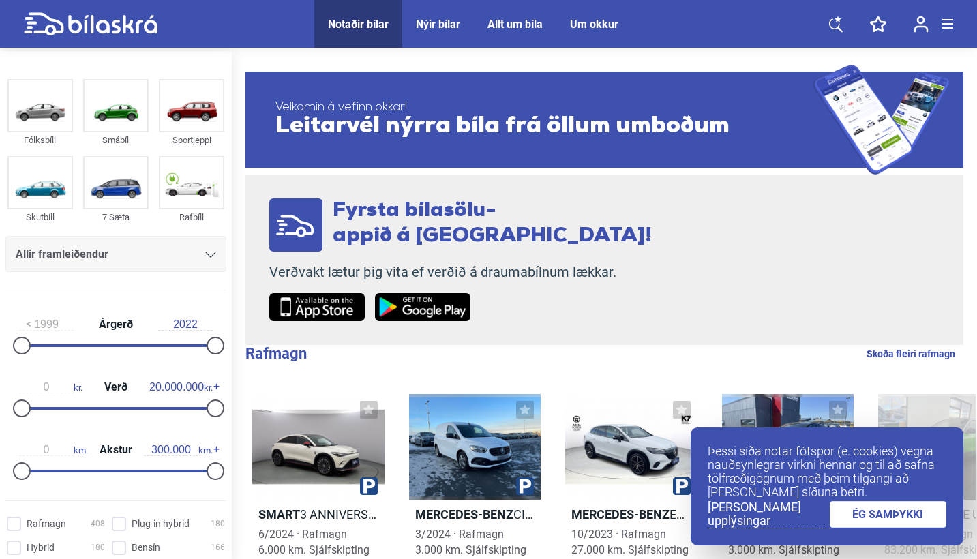
click at [911, 521] on link "ÉG SAMÞYKKI" at bounding box center [887, 514] width 117 height 27
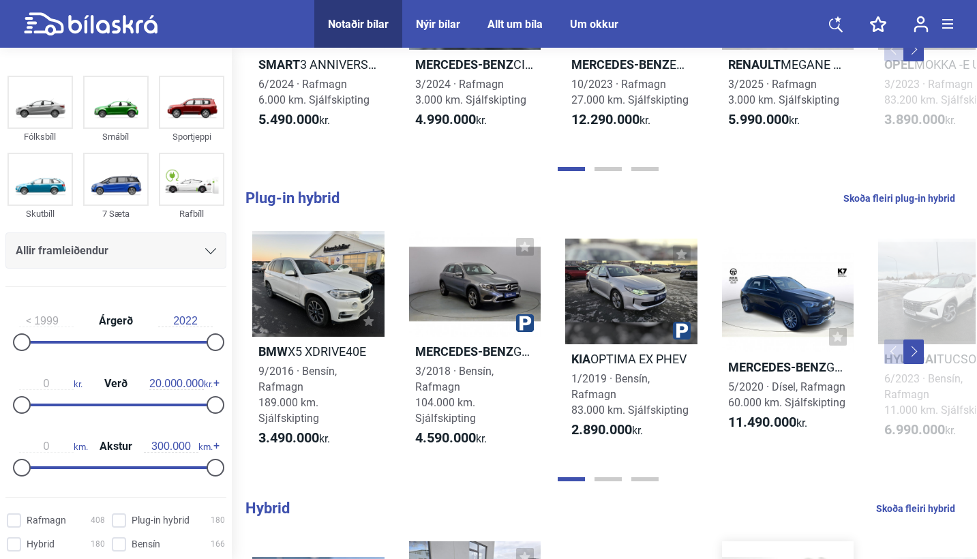
scroll to position [379, 0]
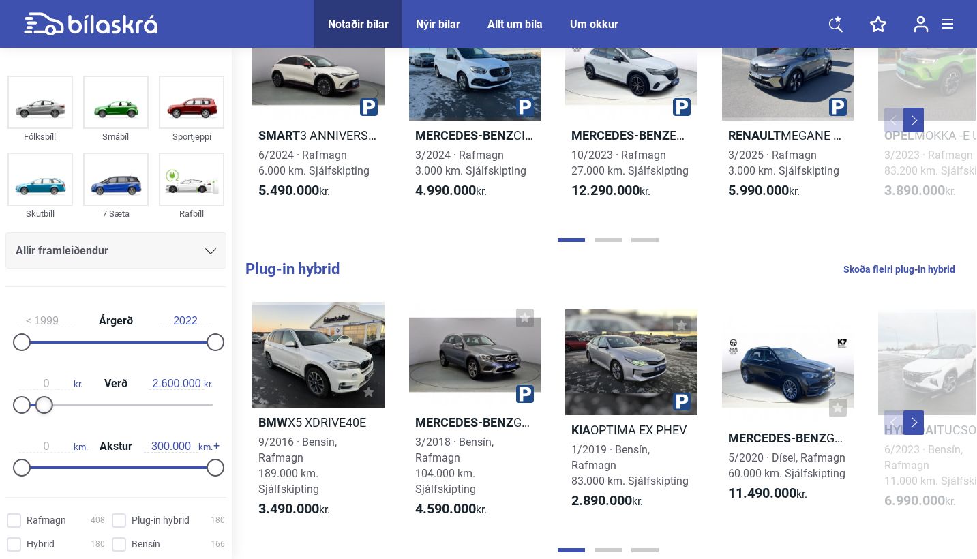
type input "2.700.000"
drag, startPoint x: 205, startPoint y: 405, endPoint x: 42, endPoint y: 410, distance: 163.6
click at [42, 410] on div at bounding box center [48, 405] width 18 height 18
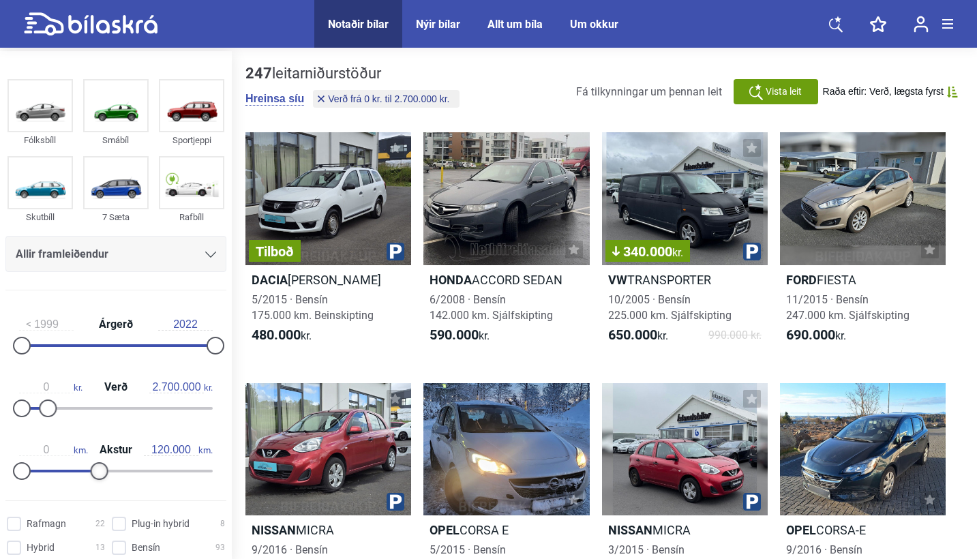
type input "130.000"
drag, startPoint x: 210, startPoint y: 472, endPoint x: 102, endPoint y: 478, distance: 108.5
click at [102, 478] on div at bounding box center [106, 471] width 18 height 18
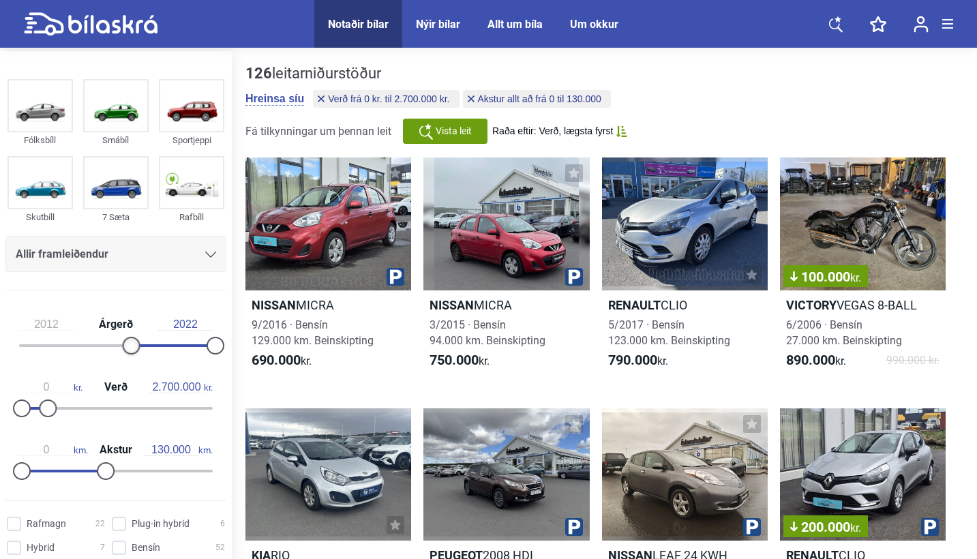
type input "2013"
drag, startPoint x: 23, startPoint y: 346, endPoint x: 136, endPoint y: 349, distance: 112.5
click at [136, 349] on div at bounding box center [140, 346] width 18 height 18
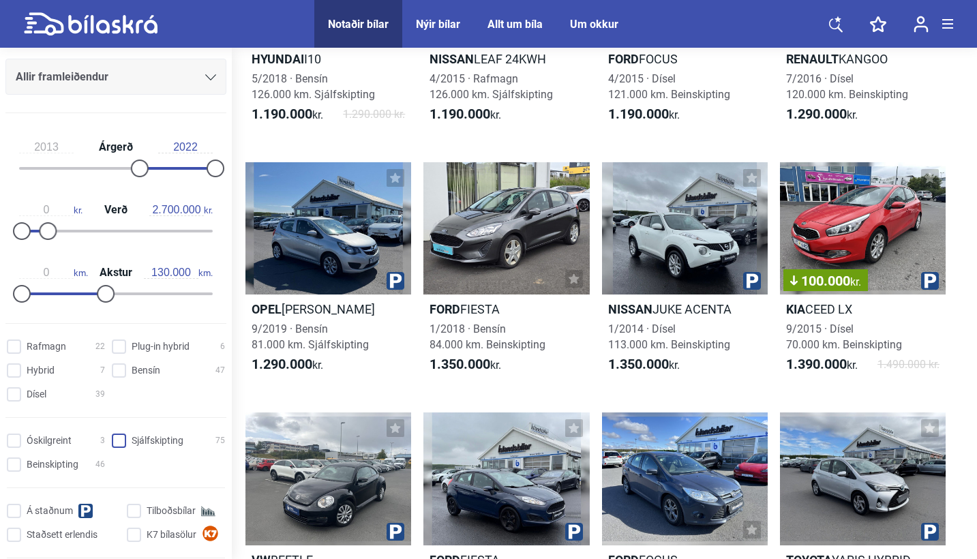
scroll to position [177, 0]
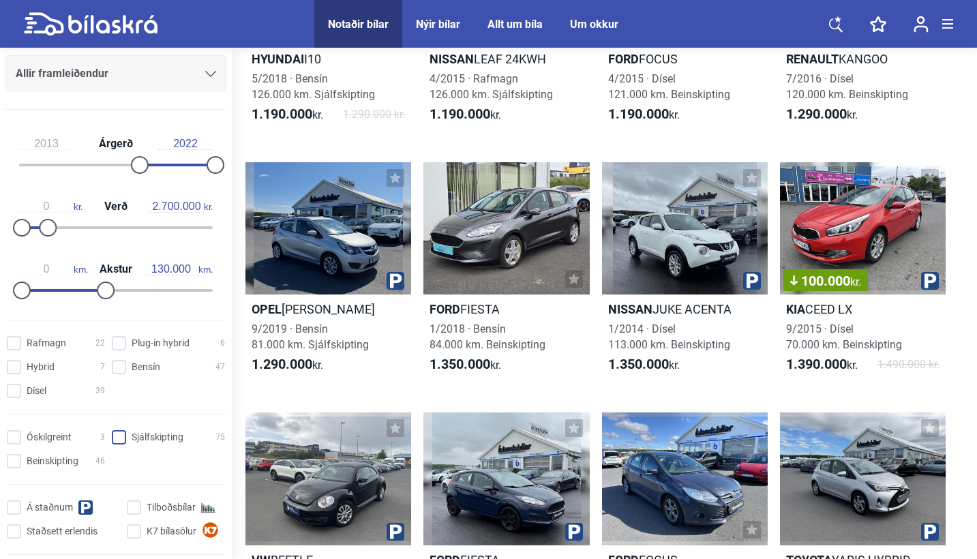
click at [118, 444] on input "Sjálfskipting 75" at bounding box center [170, 438] width 113 height 14
checkbox input "true"
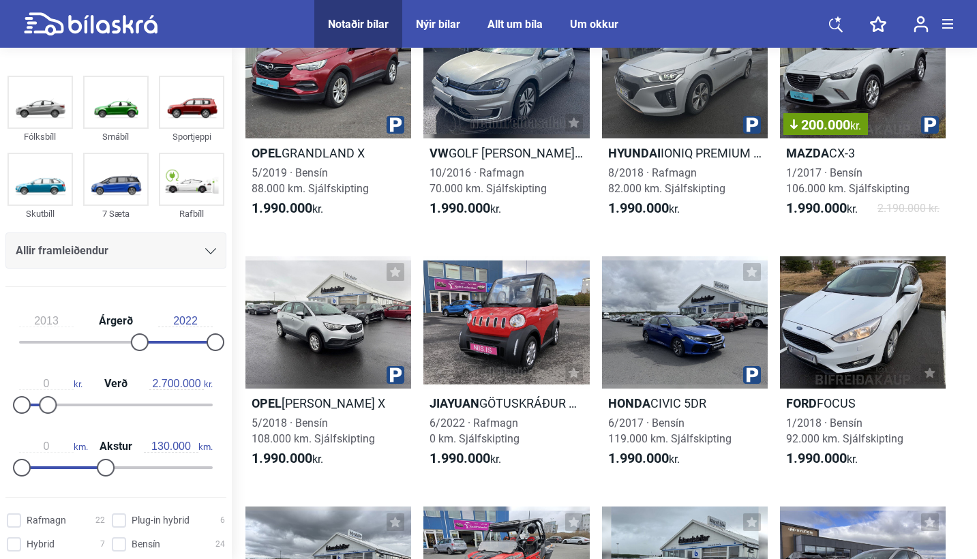
scroll to position [1905, 0]
click at [183, 247] on div "Allir framleiðendur" at bounding box center [116, 250] width 200 height 19
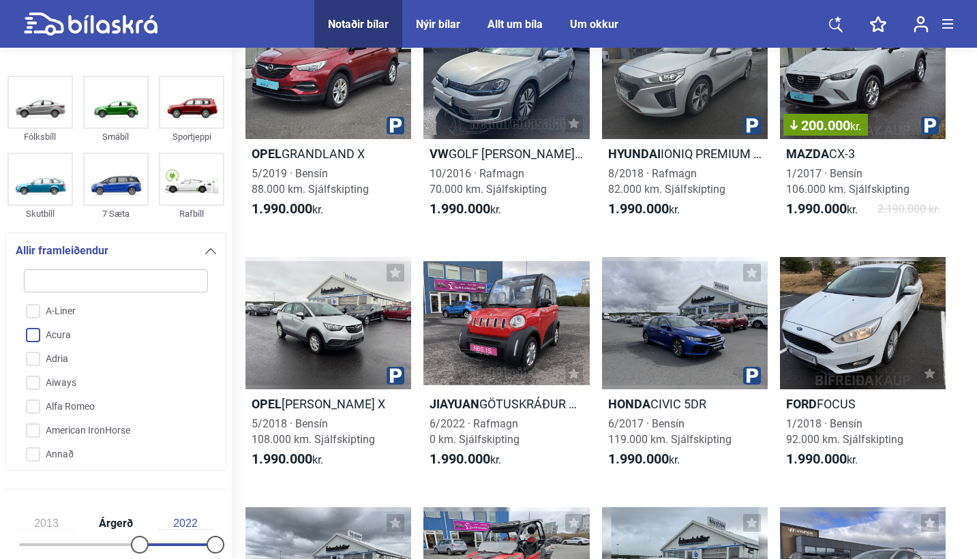
type input "k"
checkbox input "false"
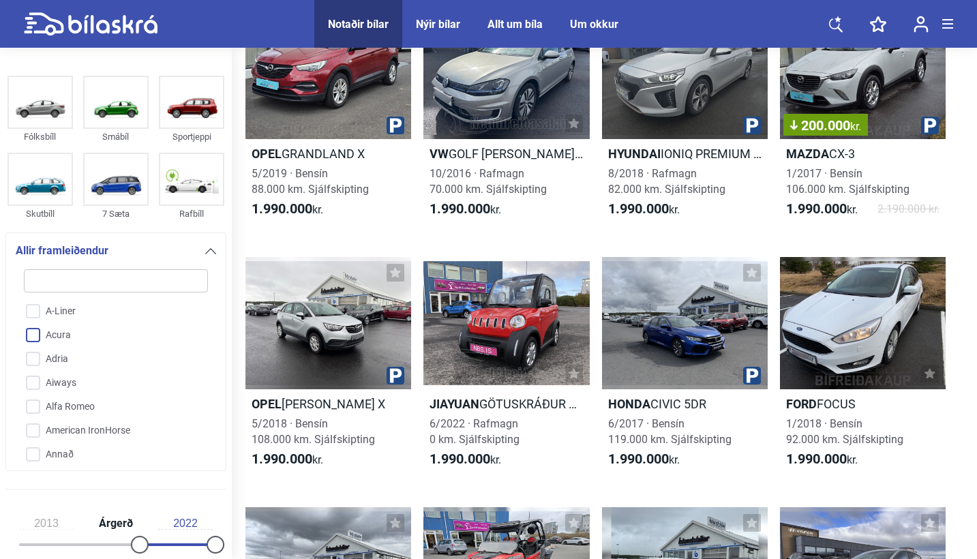
checkbox input "false"
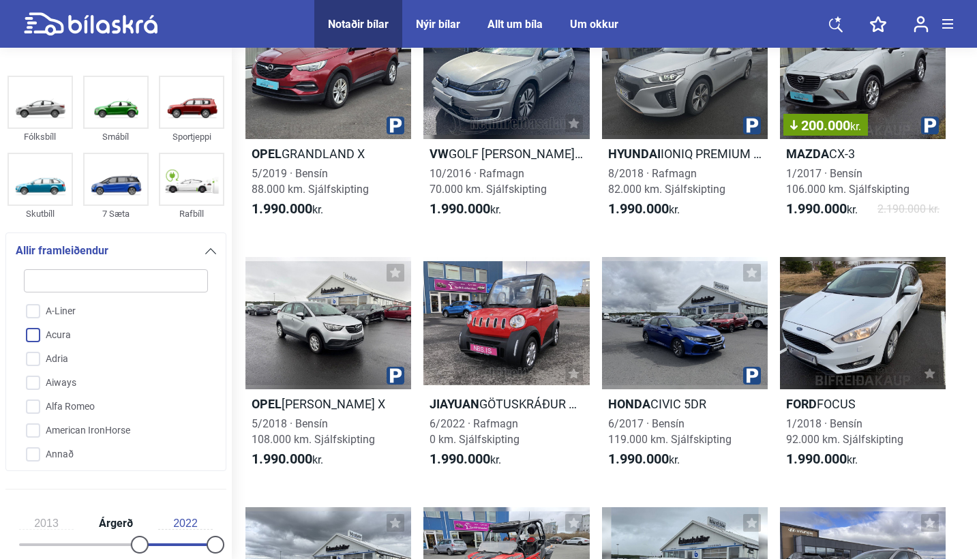
checkbox input "false"
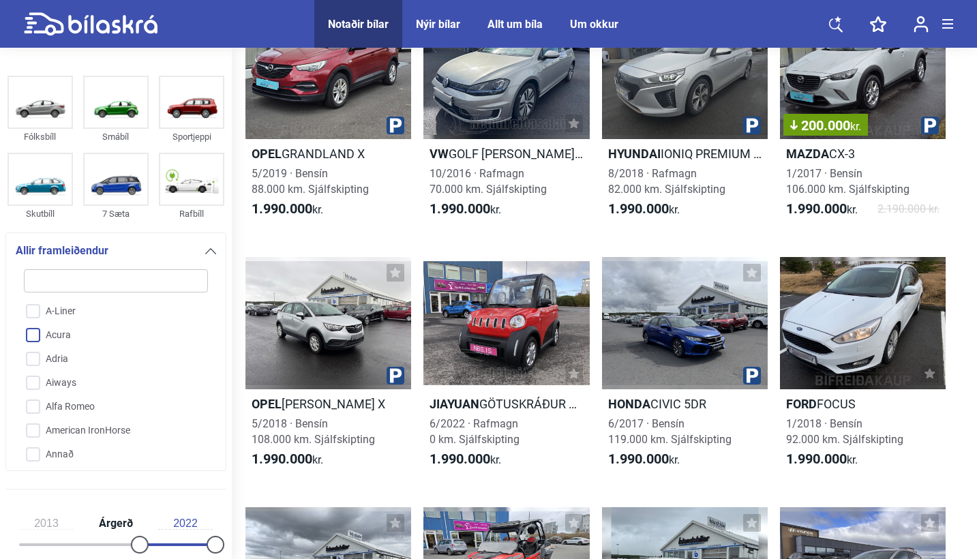
checkbox input "false"
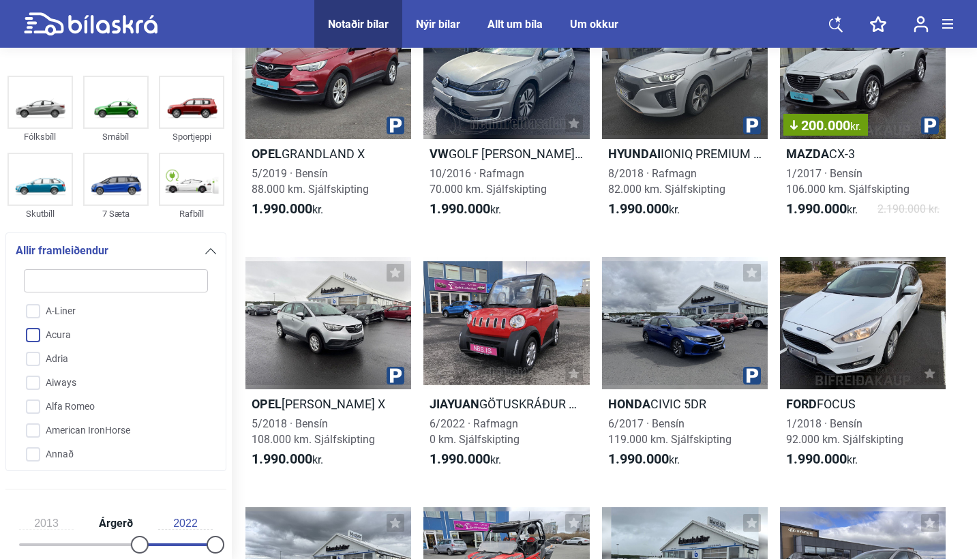
checkbox input "false"
type input "k"
click at [49, 457] on input "Kia" at bounding box center [106, 455] width 185 height 24
checkbox input "true"
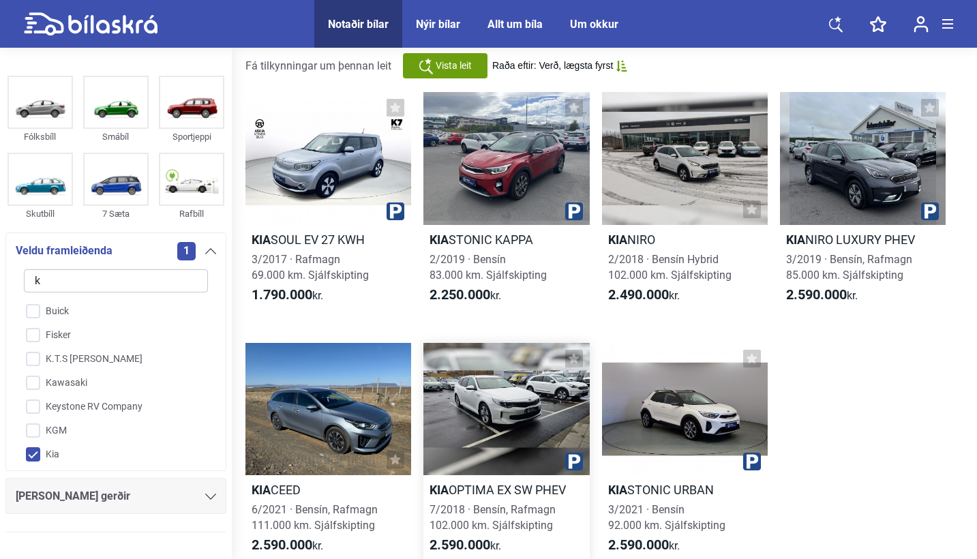
scroll to position [56, 0]
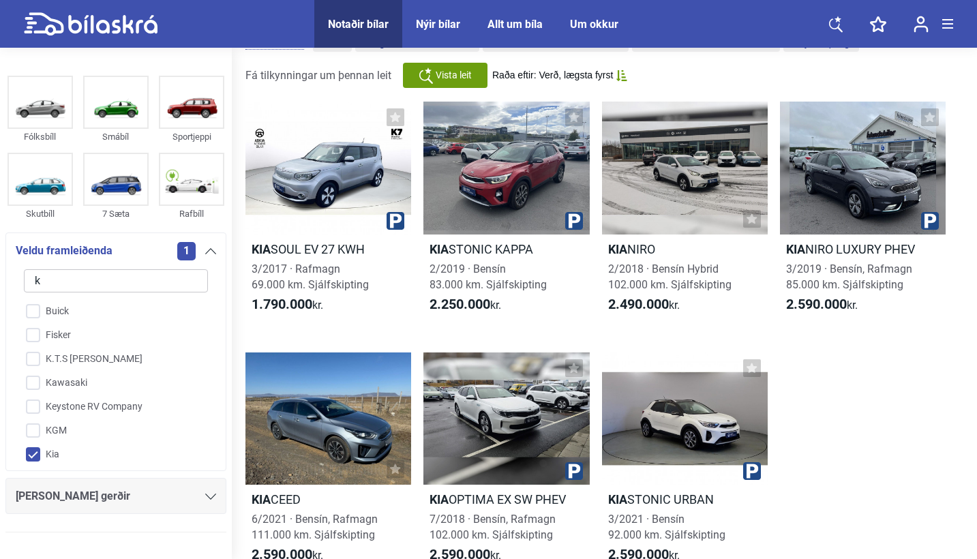
click at [178, 288] on input "k" at bounding box center [116, 280] width 184 height 23
checkbox input "false"
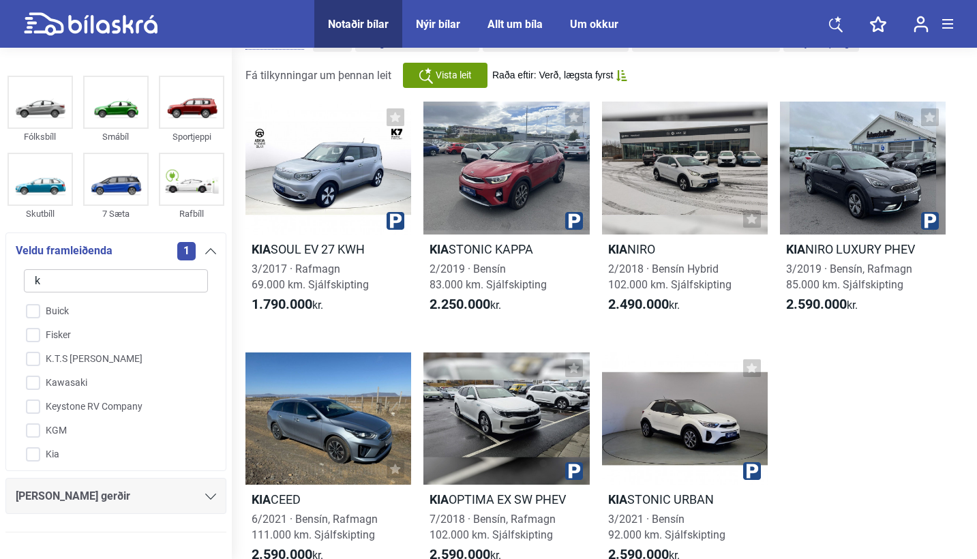
checkbox input "false"
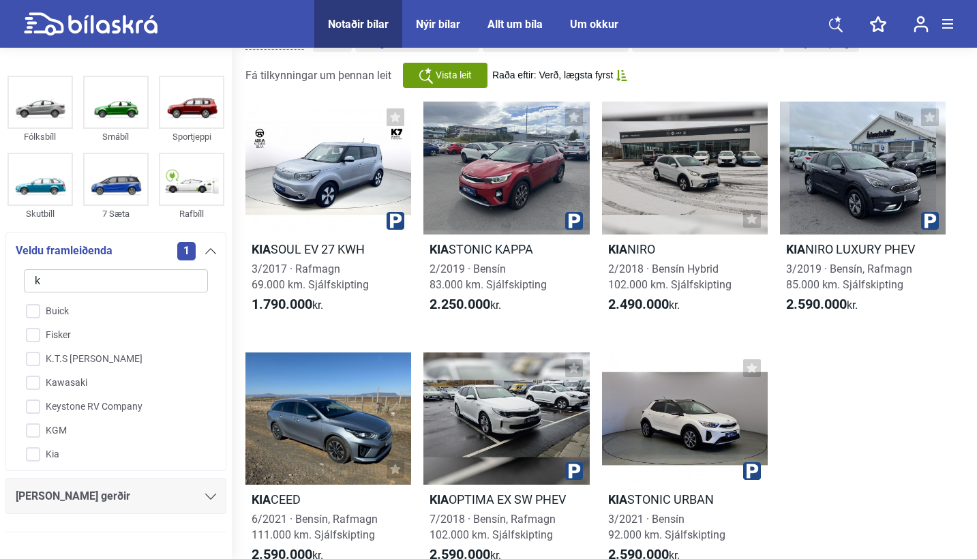
checkbox input "false"
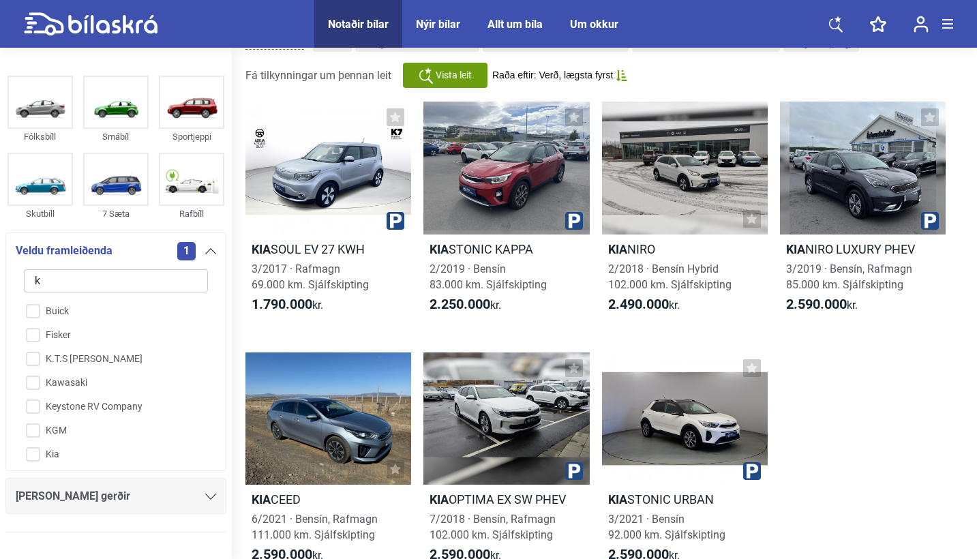
checkbox input "false"
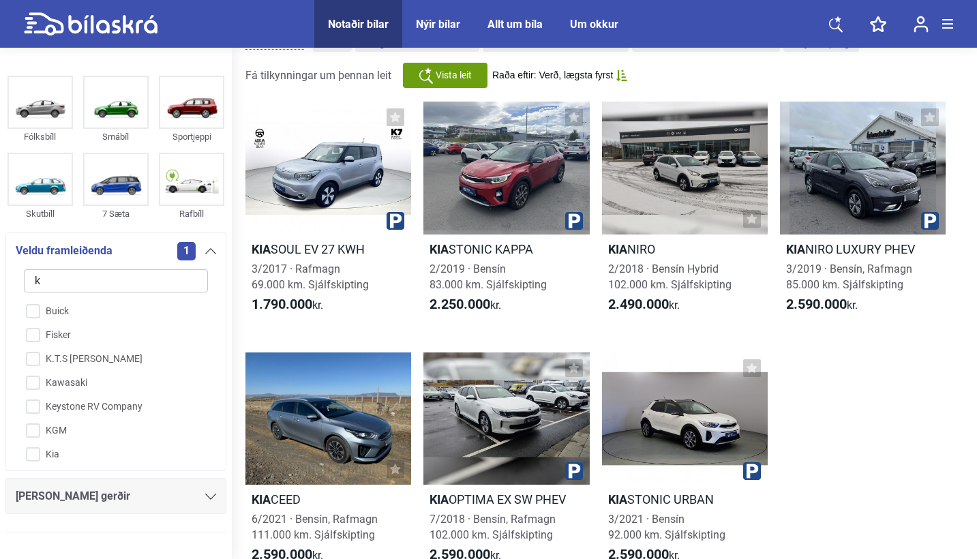
checkbox input "false"
type input "m"
checkbox input "false"
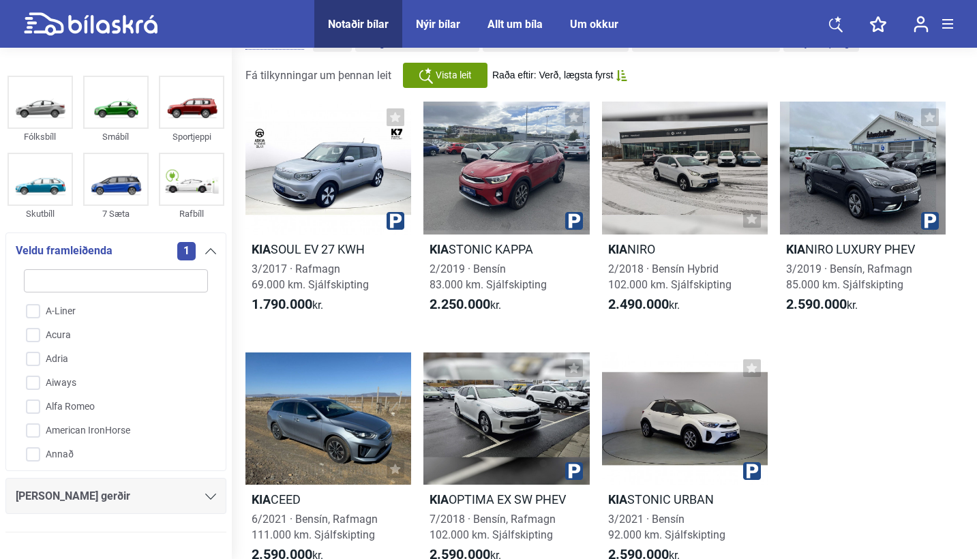
checkbox input "false"
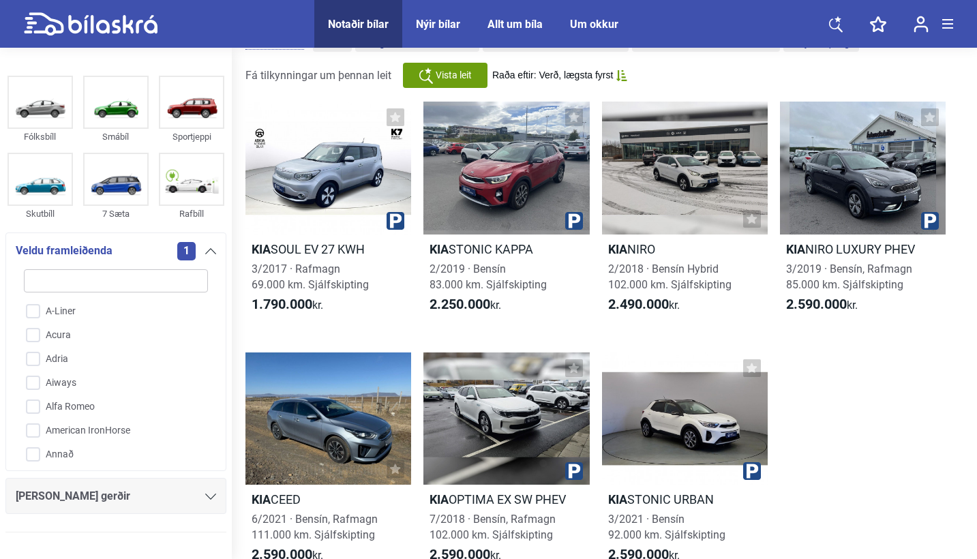
checkbox input "false"
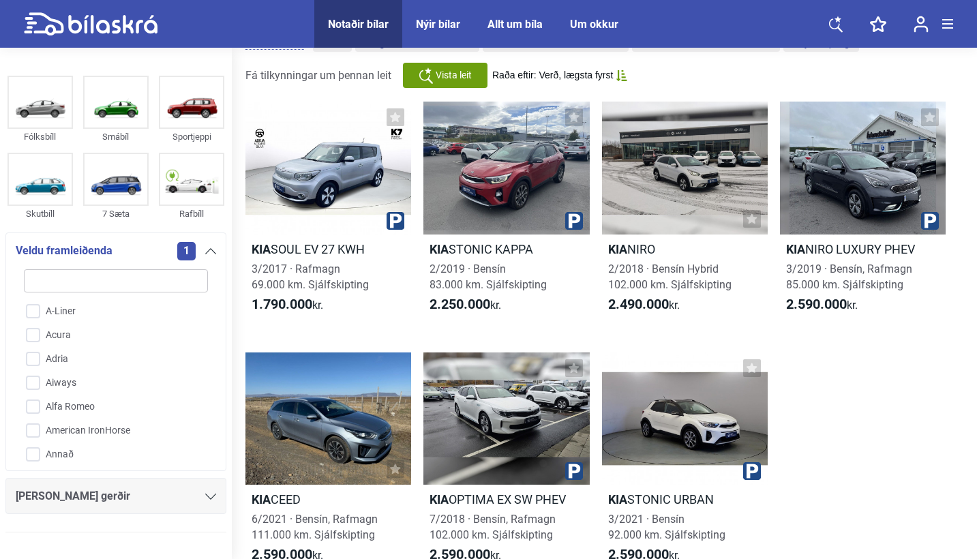
checkbox input "false"
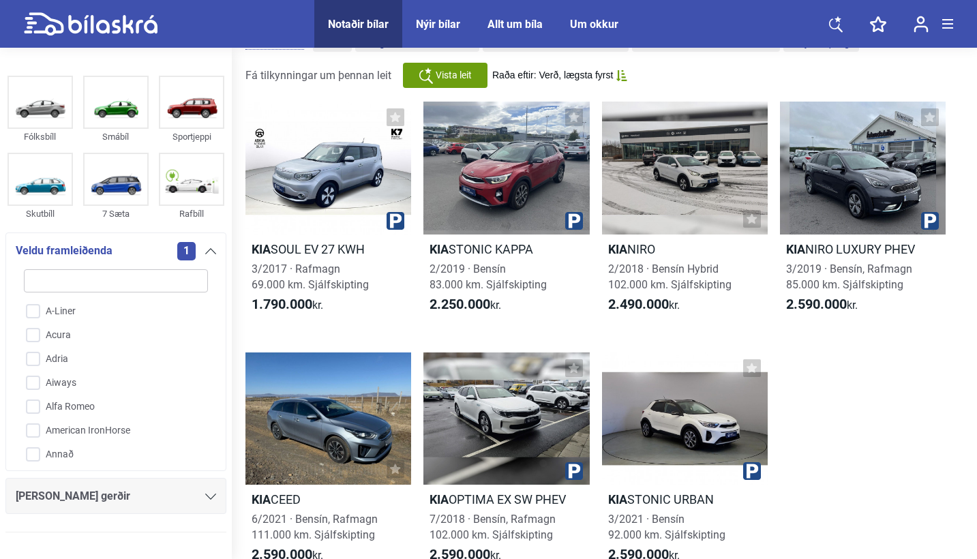
checkbox input "false"
type input "ma"
checkbox input "false"
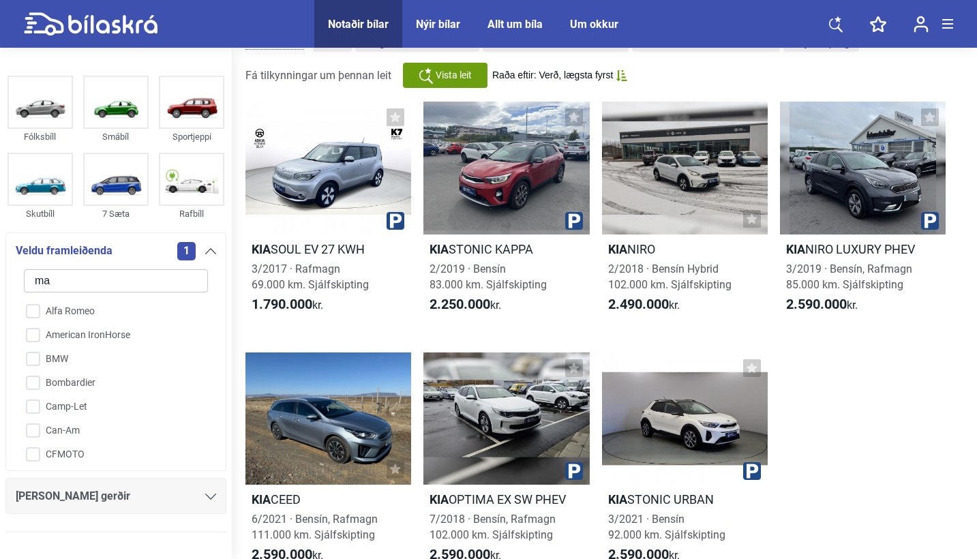
checkbox input "false"
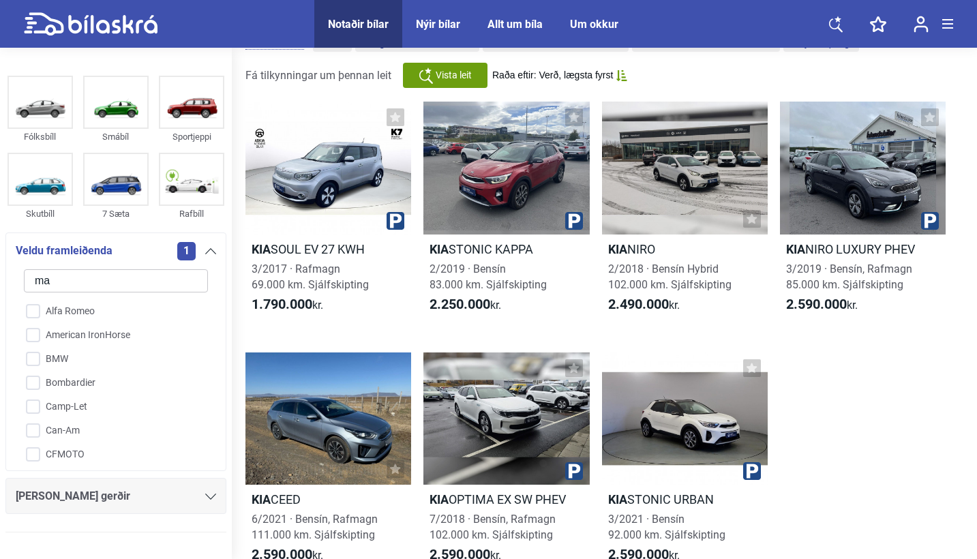
checkbox input "false"
type input "ma"
click at [37, 463] on input "Mazda" at bounding box center [106, 469] width 185 height 24
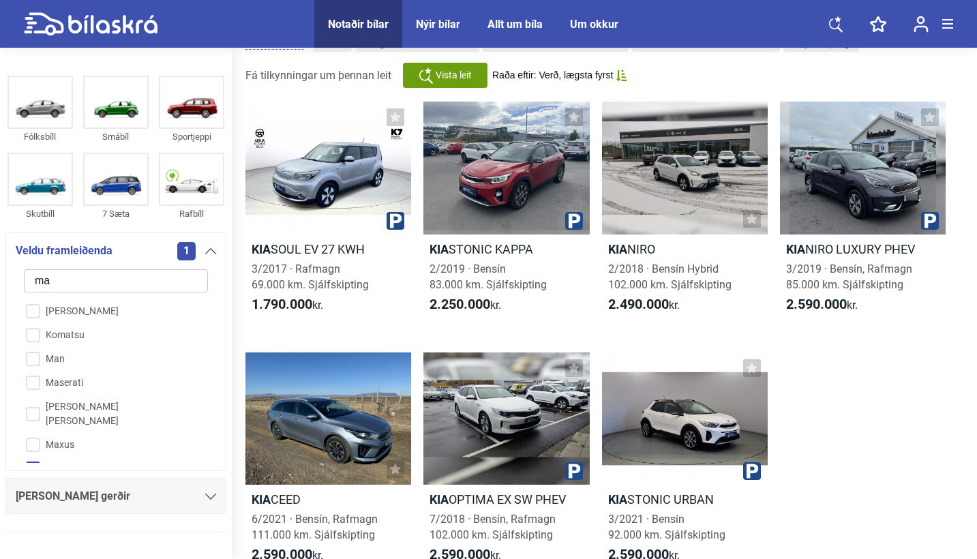
checkbox input "true"
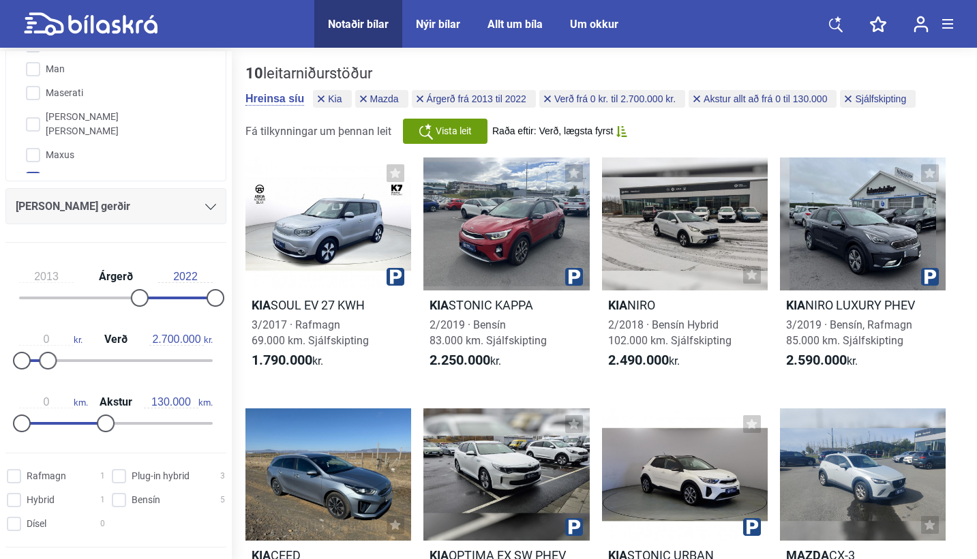
scroll to position [299, 0]
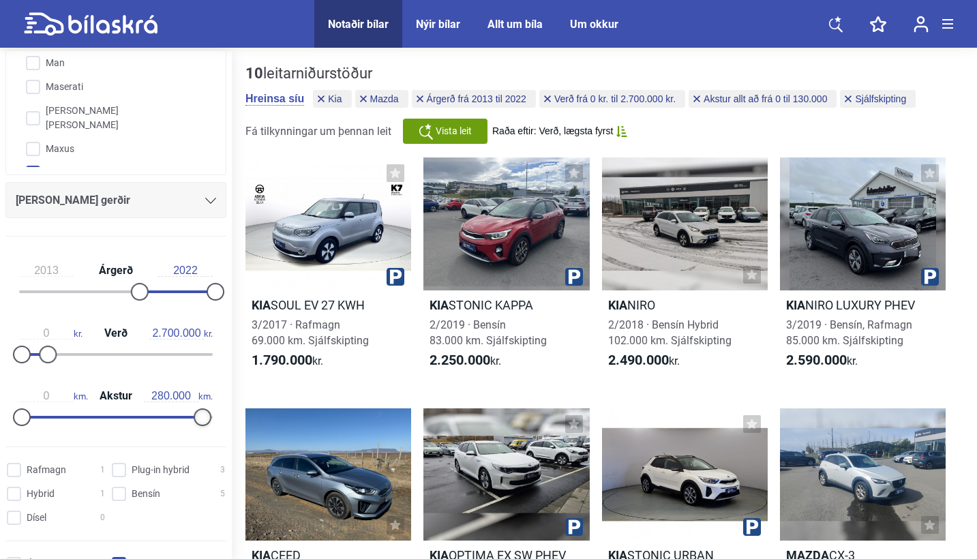
type input "300.000"
drag, startPoint x: 106, startPoint y: 425, endPoint x: 289, endPoint y: 442, distance: 184.1
click at [289, 442] on div "Fólksbíll Smábíl Sportjeppi Skutbíll 7 Sæta Rafbíll Veldu framleiðenda 2 ma [PE…" at bounding box center [488, 480] width 977 height 858
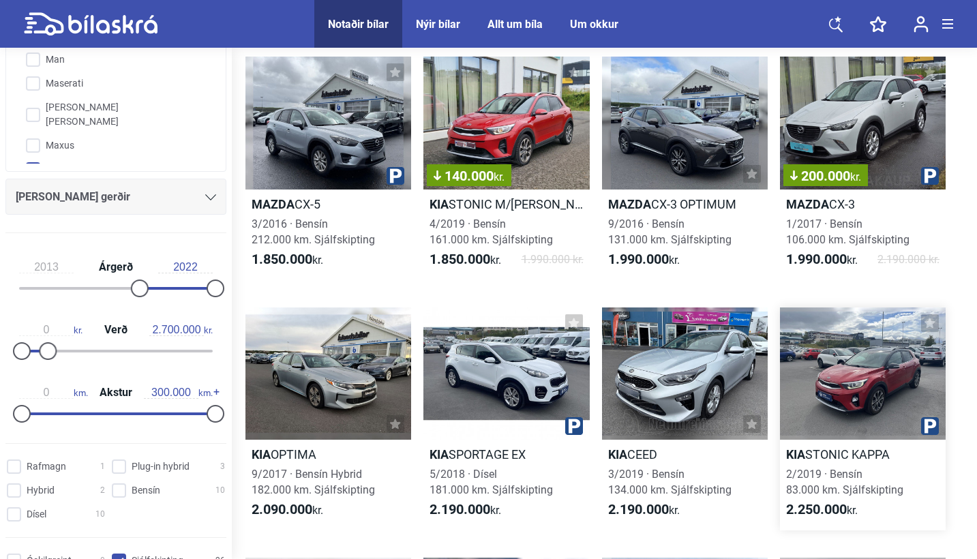
scroll to position [602, 0]
click at [699, 147] on div at bounding box center [685, 123] width 166 height 133
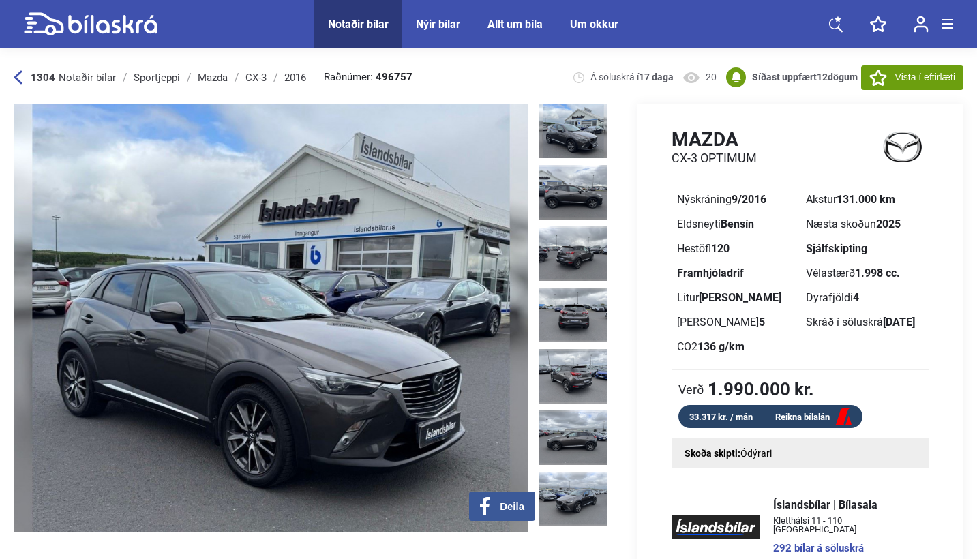
click at [10, 78] on div "1304 Notaðir bílar Sportjeppi Mazda CX-3 2016 Raðnúmer: 496757 Á söluskrá í 17 …" at bounding box center [488, 514] width 977 height 926
click at [24, 72] on div "1304 Notaðir bílar" at bounding box center [65, 77] width 102 height 11
